Goal: Find specific page/section: Find specific page/section

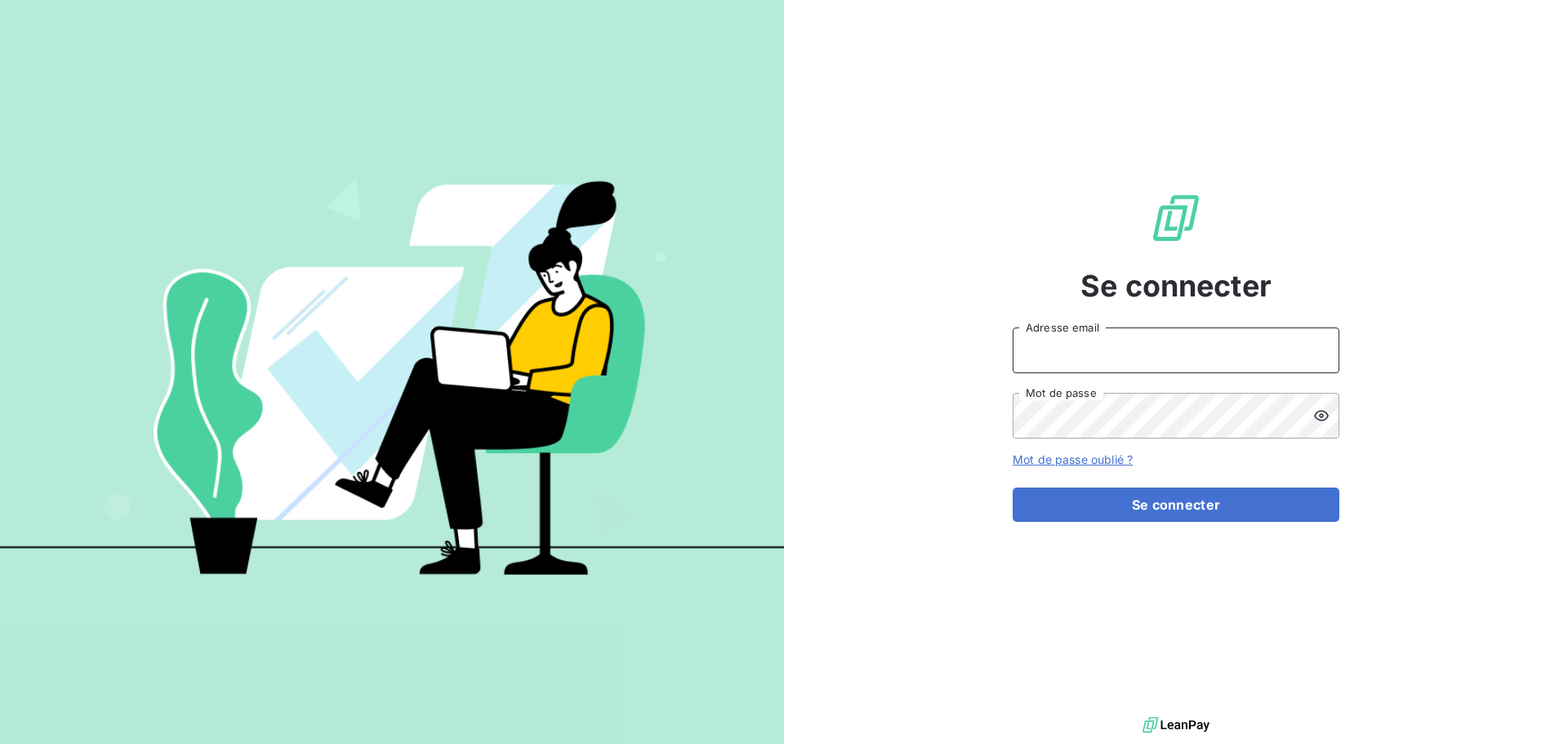
type input "[PERSON_NAME][EMAIL_ADDRESS][DOMAIN_NAME]"
click at [1163, 485] on form "[PERSON_NAME][EMAIL_ADDRESS][DOMAIN_NAME] Adresse email Mot de passe Mot de pas…" at bounding box center [1176, 425] width 327 height 195
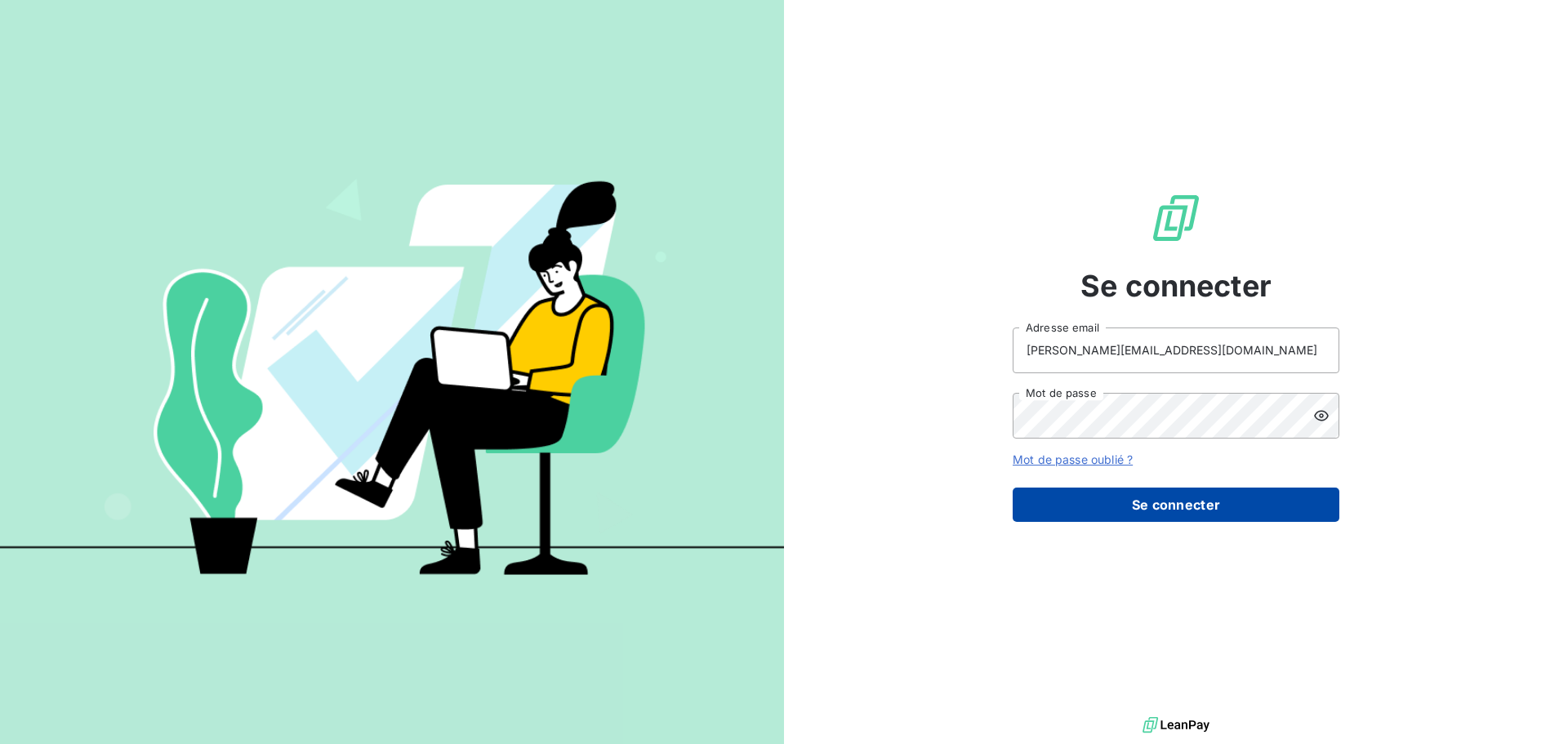
click at [1162, 515] on button "Se connecter" at bounding box center [1176, 505] width 327 height 34
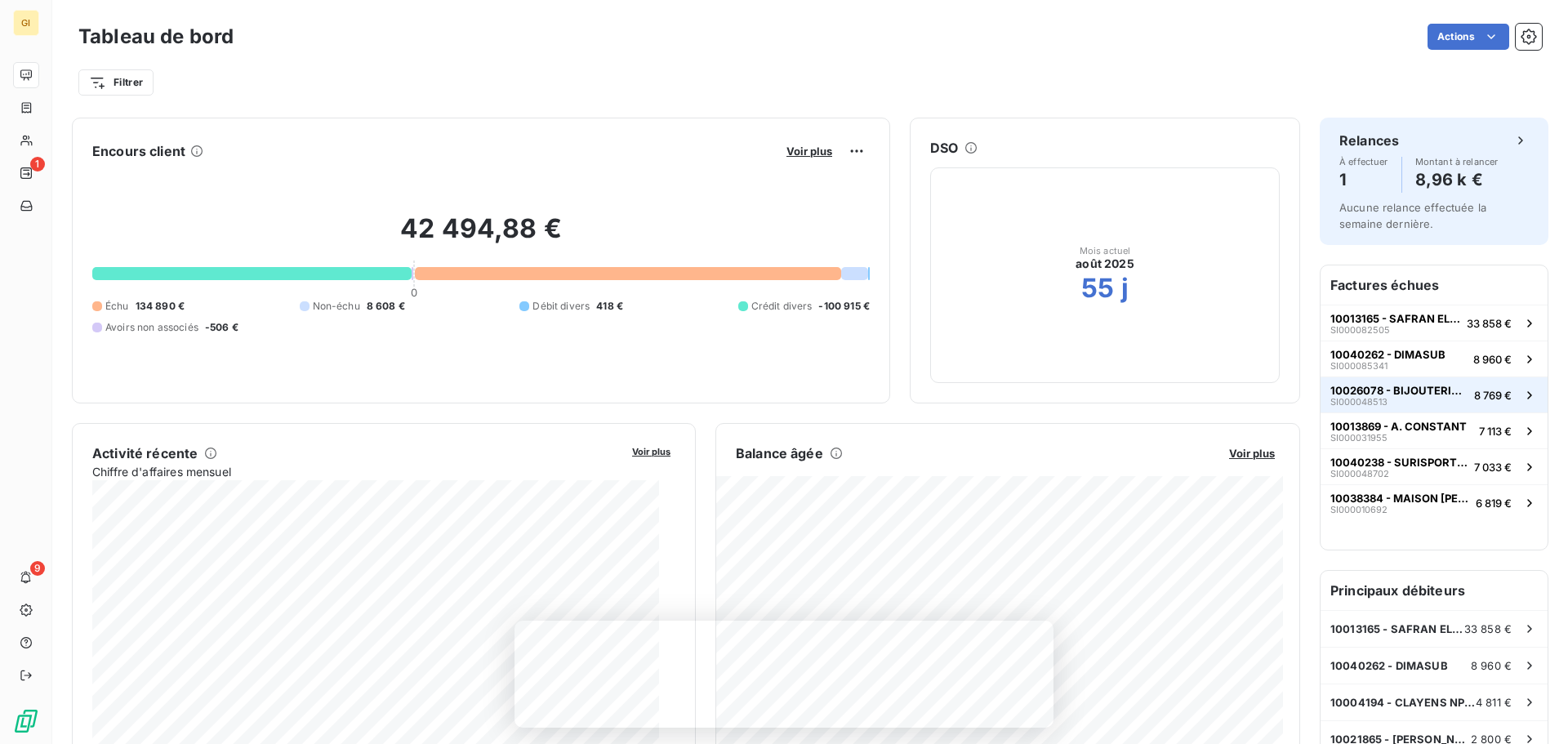
click at [1407, 397] on span "10026078 - BIJOUTERIE [PERSON_NAME]" at bounding box center [1399, 390] width 137 height 13
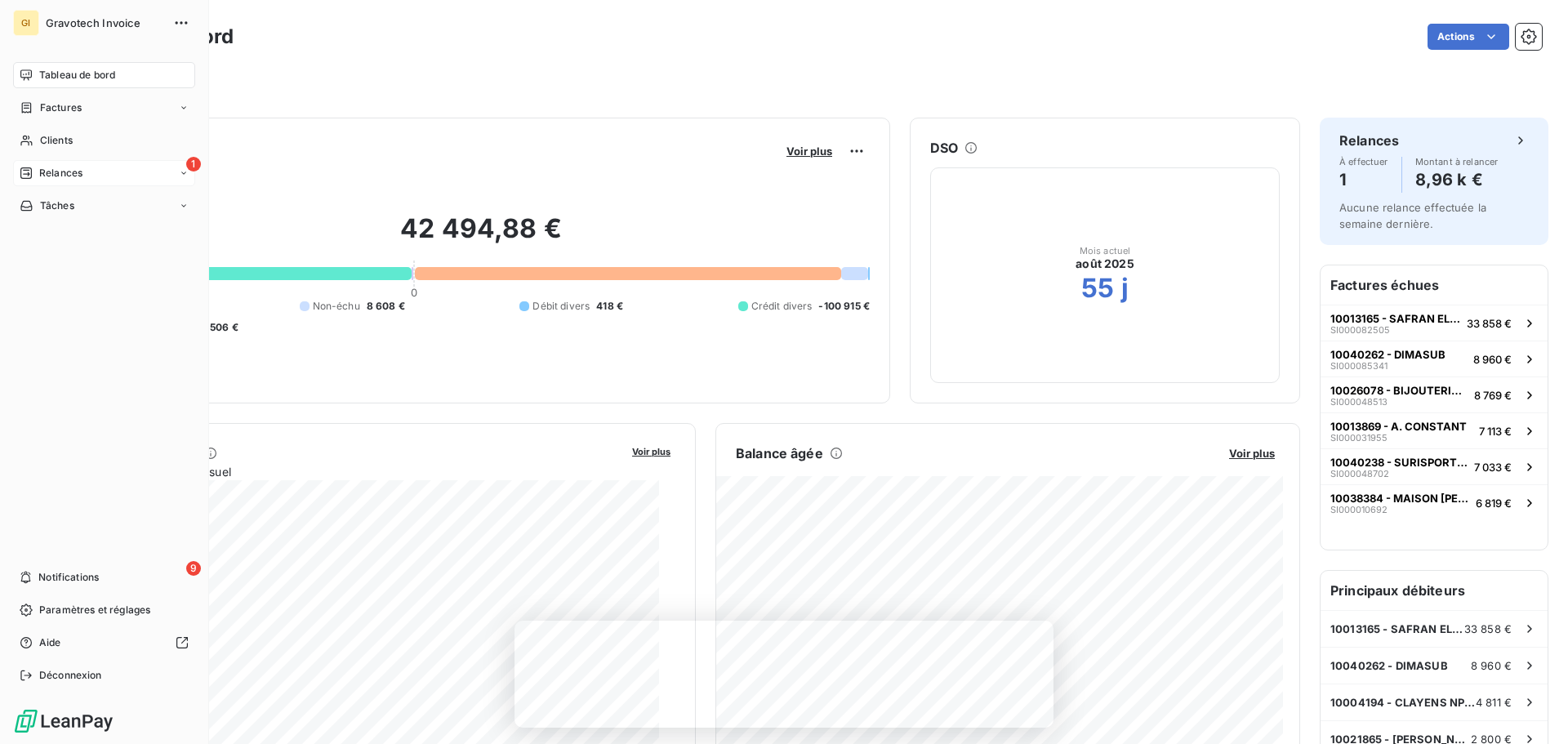
click at [42, 180] on div "Relances" at bounding box center [51, 173] width 63 height 14
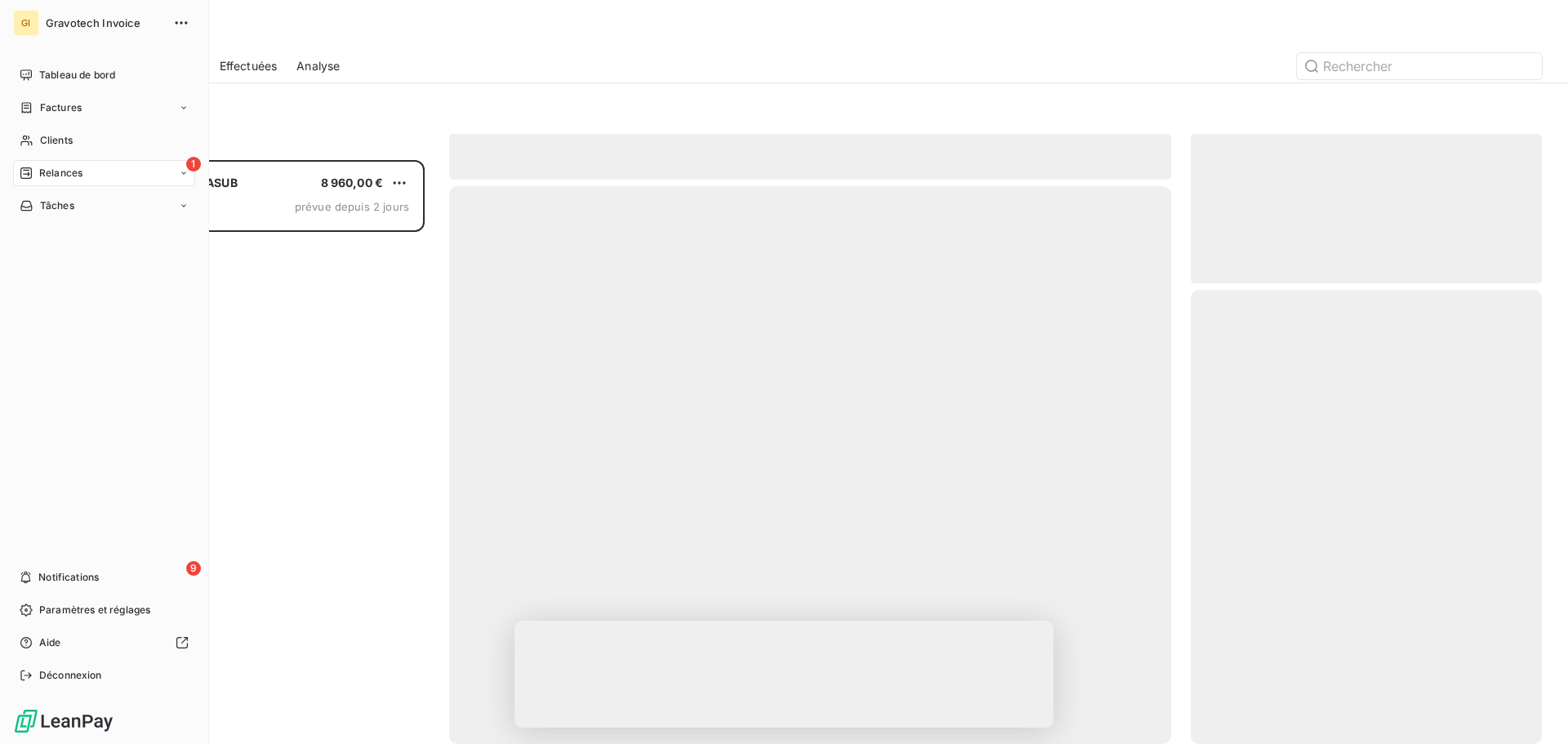
scroll to position [559, 334]
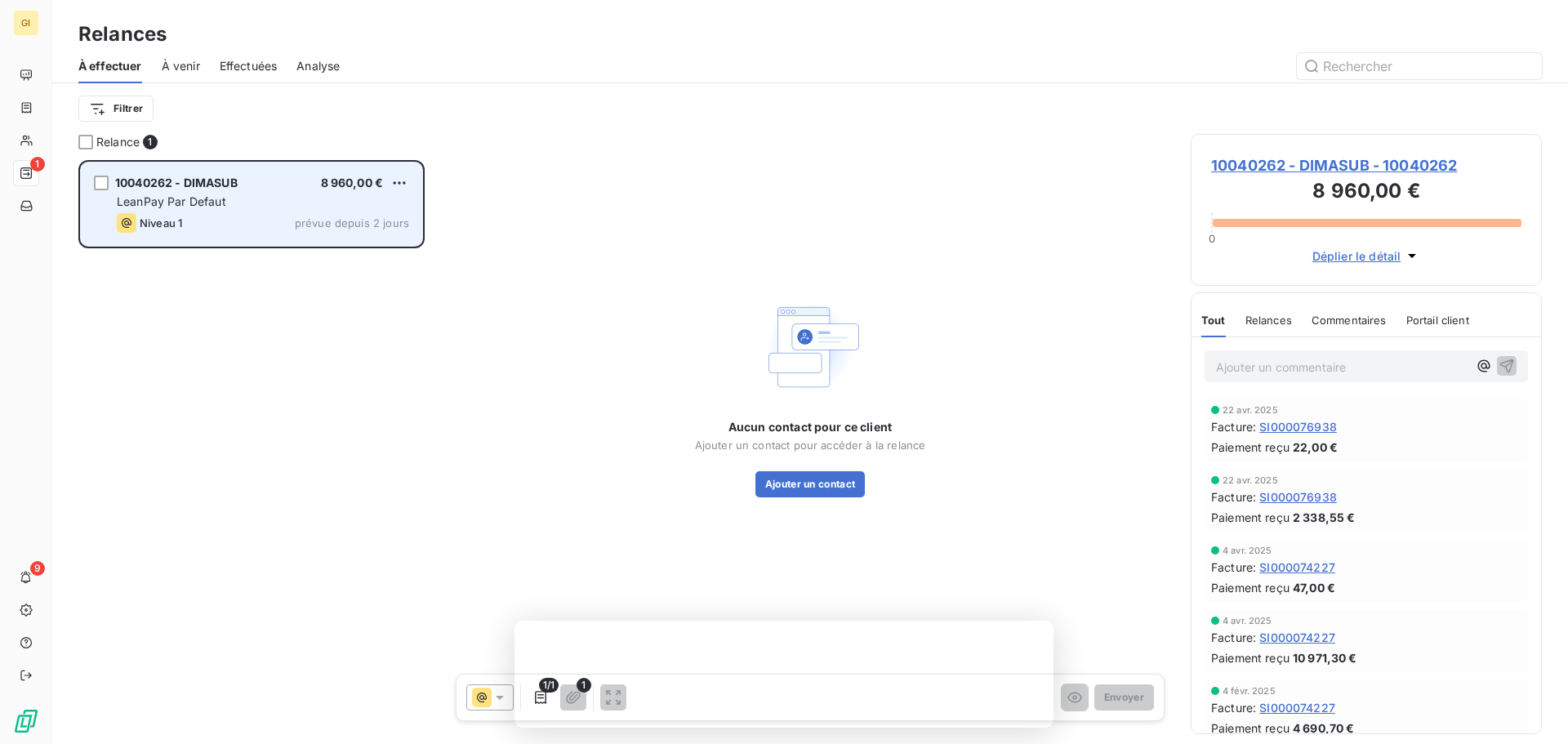
click at [241, 210] on div "LeanPay Par Defaut" at bounding box center [263, 202] width 292 height 16
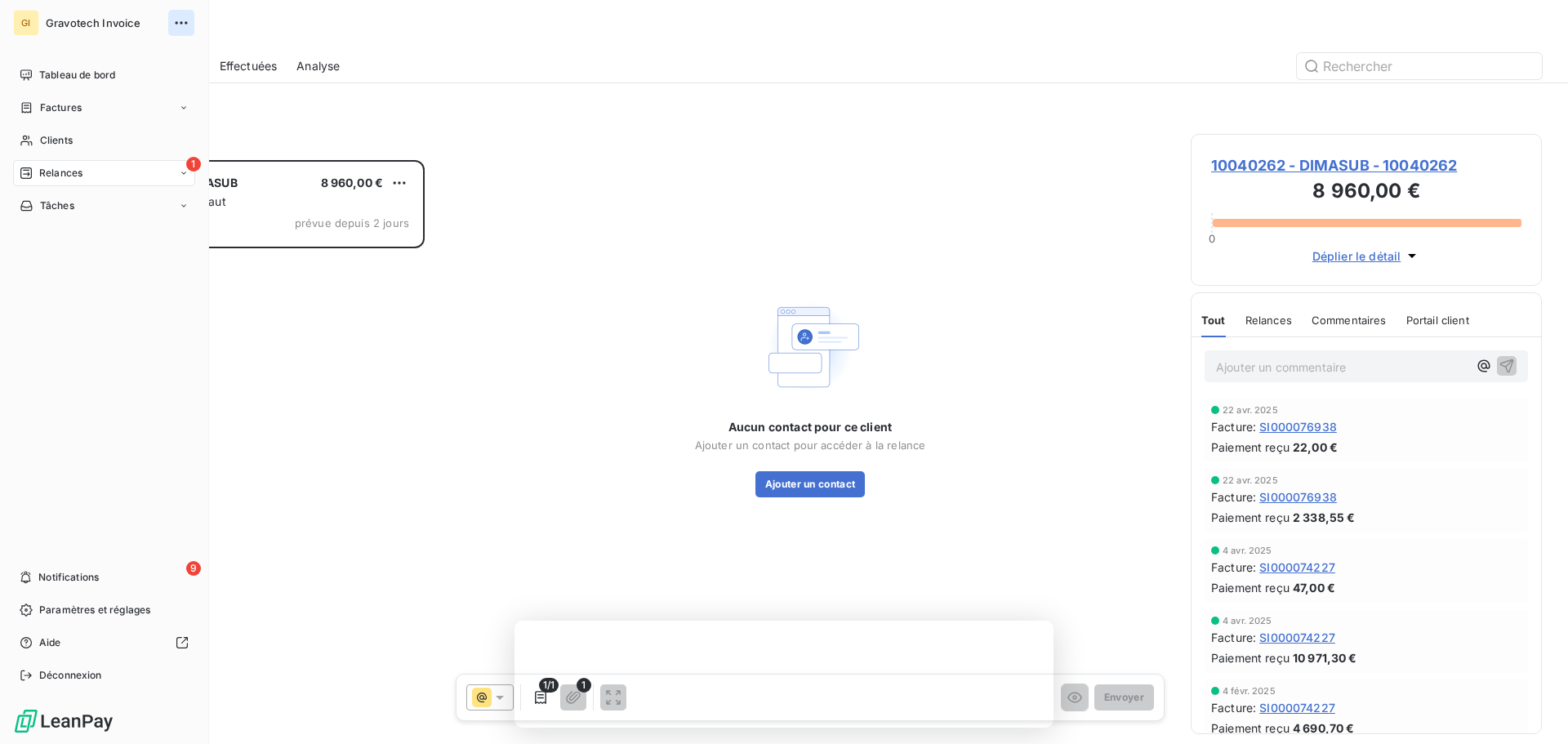
click at [187, 23] on icon "button" at bounding box center [181, 23] width 13 height 3
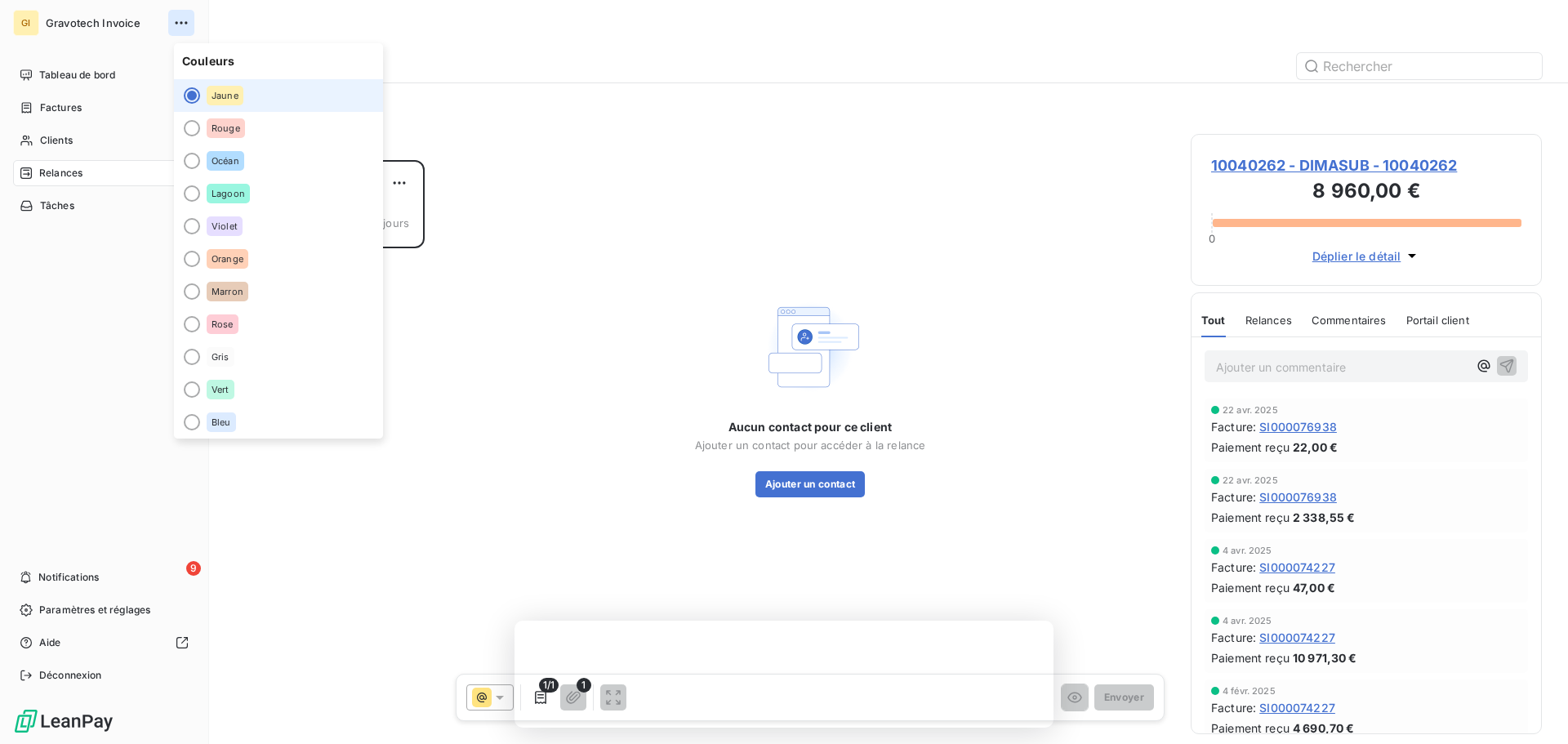
click at [189, 27] on icon "button" at bounding box center [181, 23] width 16 height 16
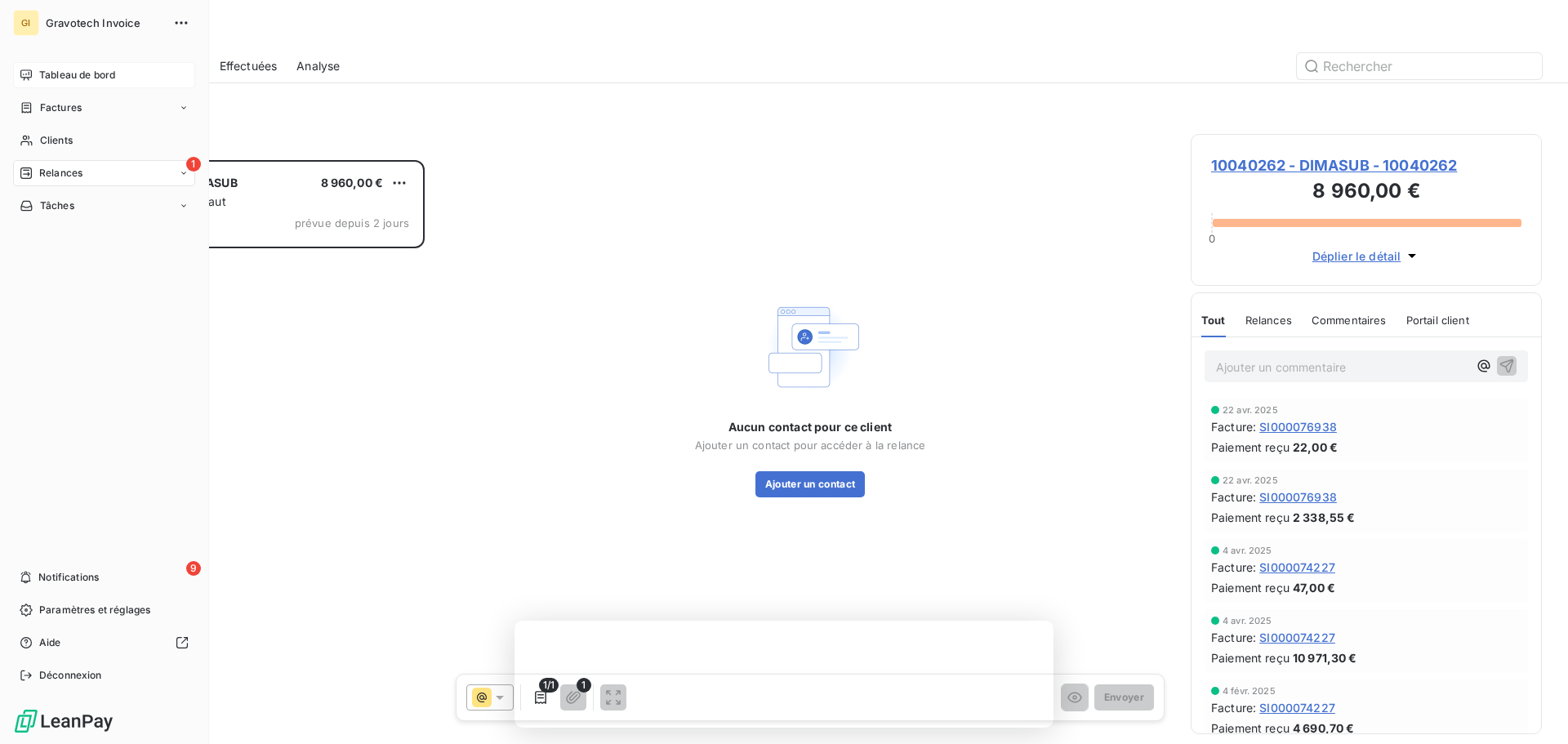
click at [88, 82] on span "Tableau de bord" at bounding box center [77, 75] width 76 height 14
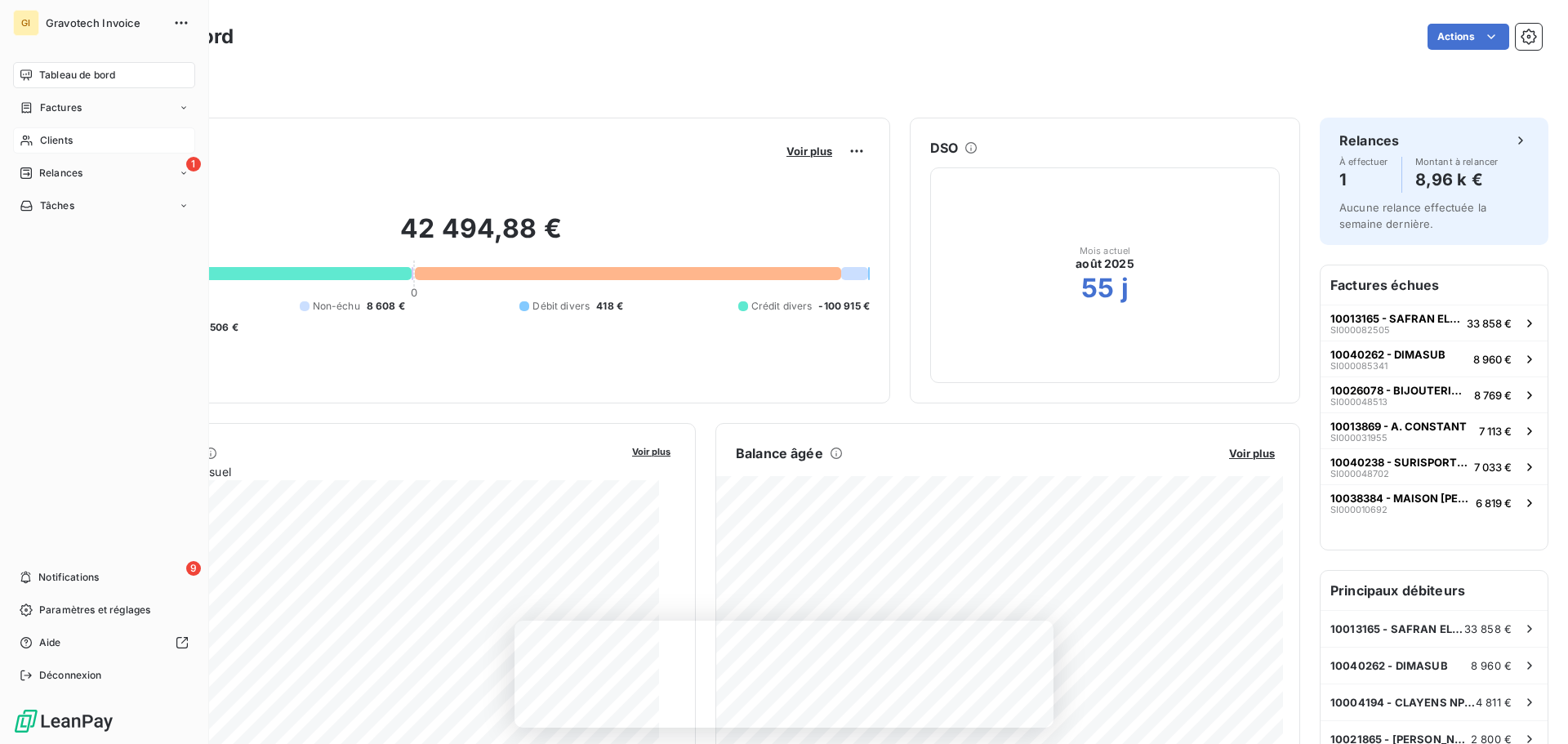
click at [45, 148] on span "Clients" at bounding box center [56, 141] width 32 height 14
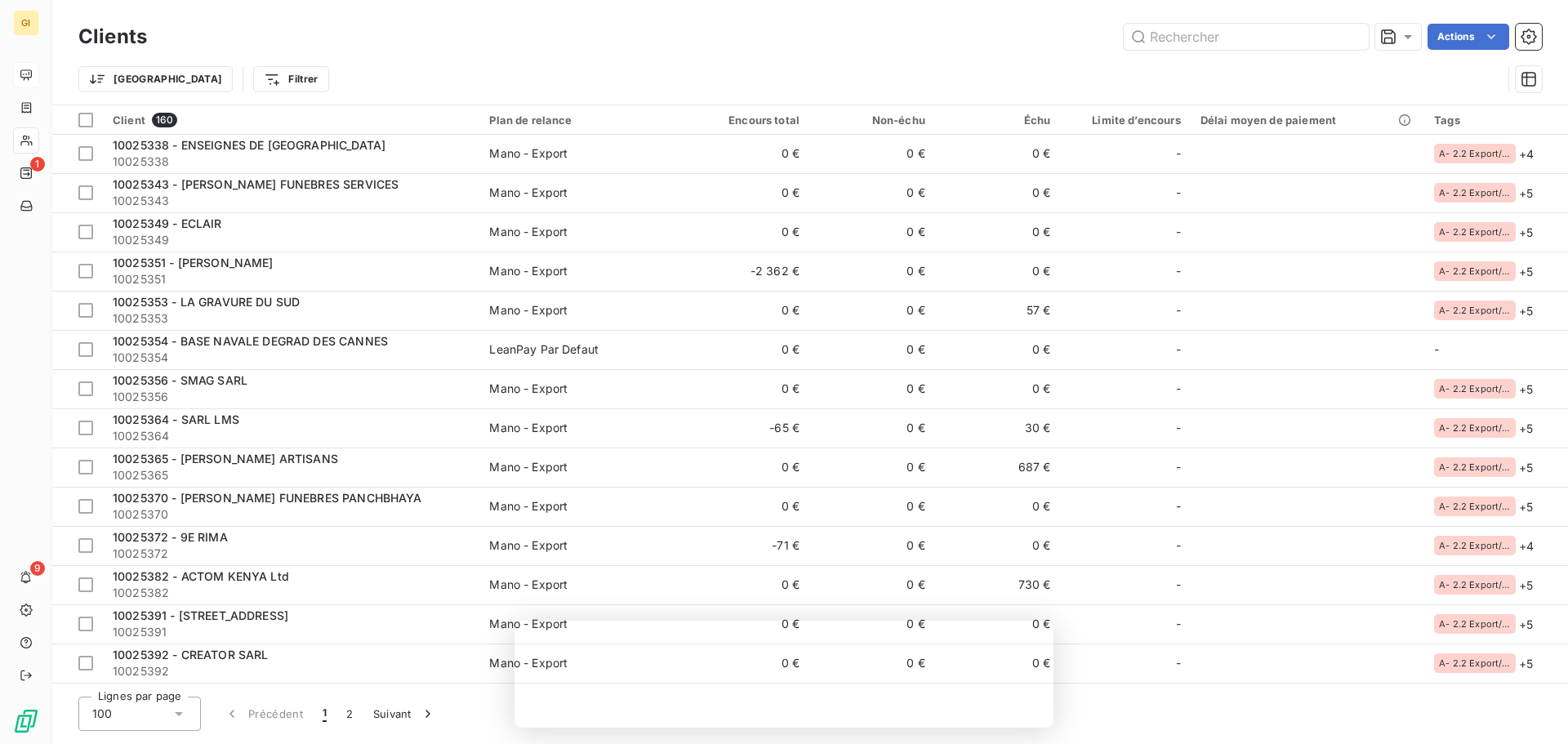
scroll to position [3873, 0]
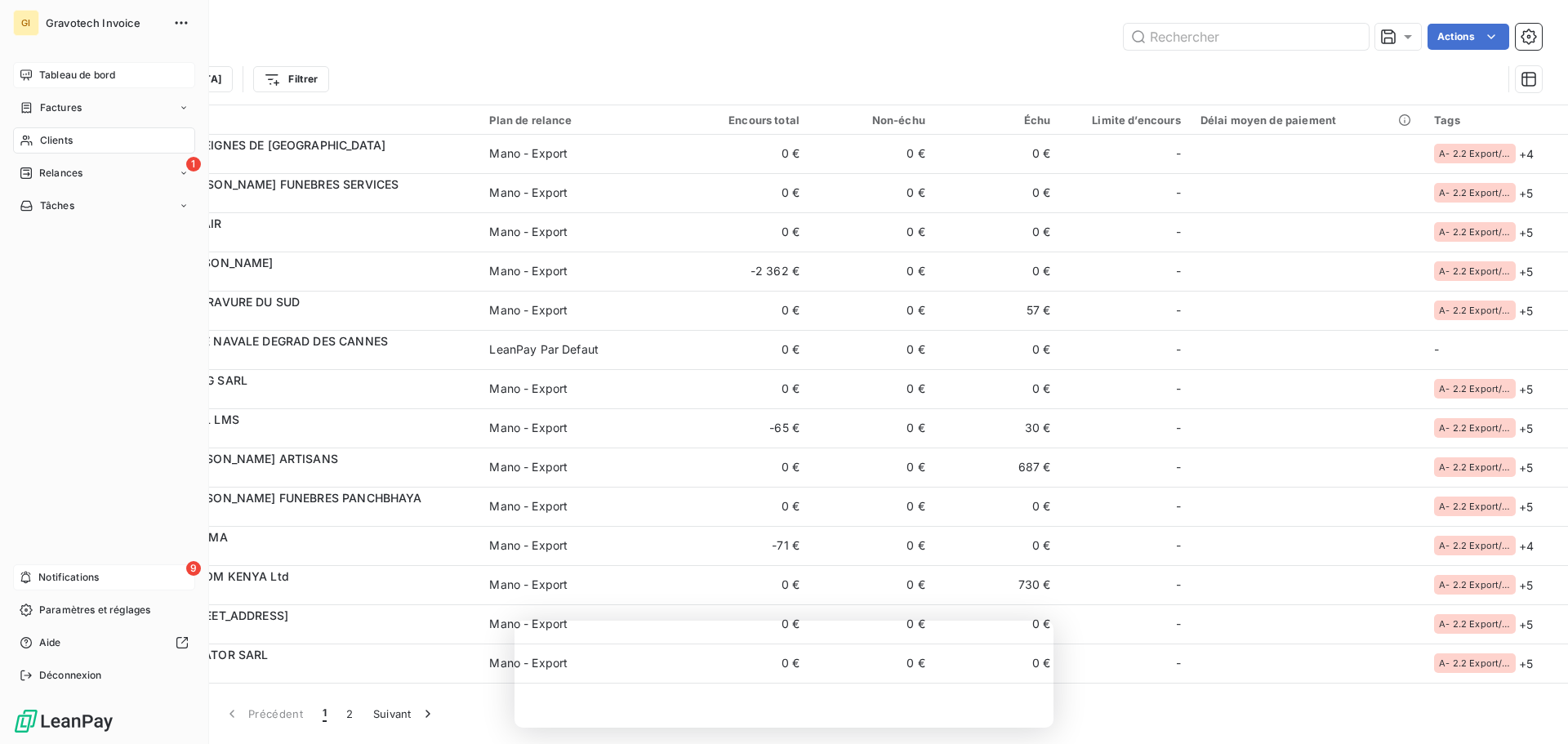
click at [116, 565] on div "9 Notifications" at bounding box center [104, 577] width 182 height 26
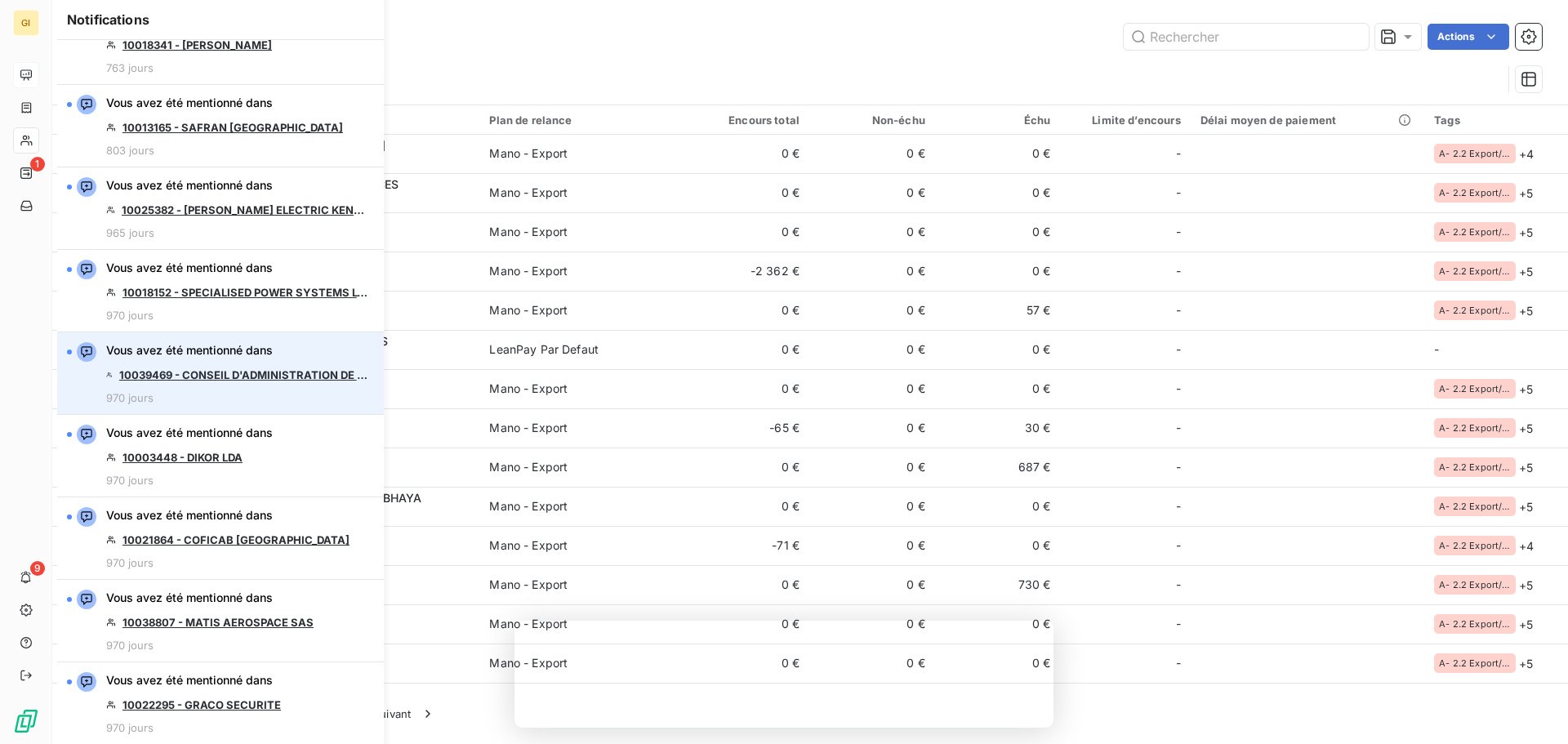
scroll to position [0, 0]
